Goal: Register for event/course: Register for event/course

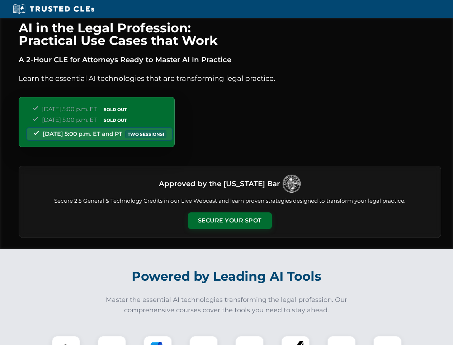
click at [230, 220] on button "Secure Your Spot" at bounding box center [230, 220] width 84 height 17
click at [66, 340] on img at bounding box center [66, 349] width 21 height 21
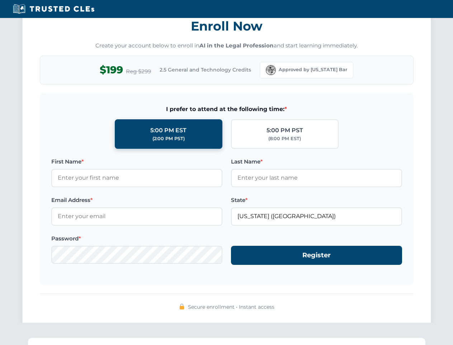
scroll to position [705, 0]
